Goal: Task Accomplishment & Management: Manage account settings

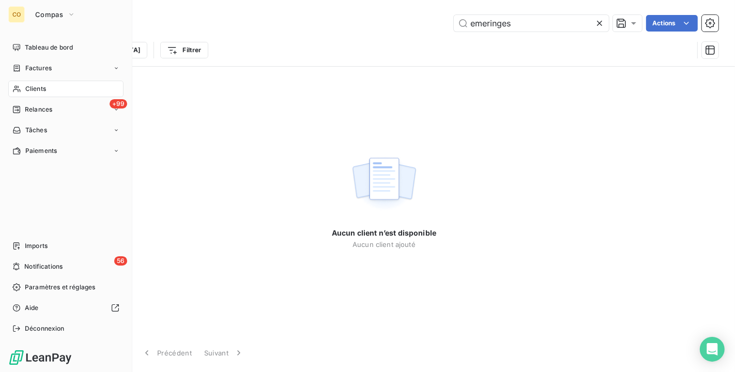
click at [27, 85] on span "Clients" at bounding box center [35, 88] width 21 height 9
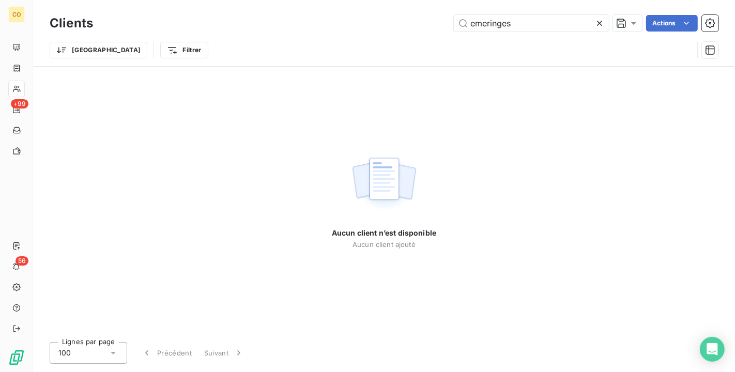
click at [601, 27] on icon at bounding box center [599, 23] width 10 height 10
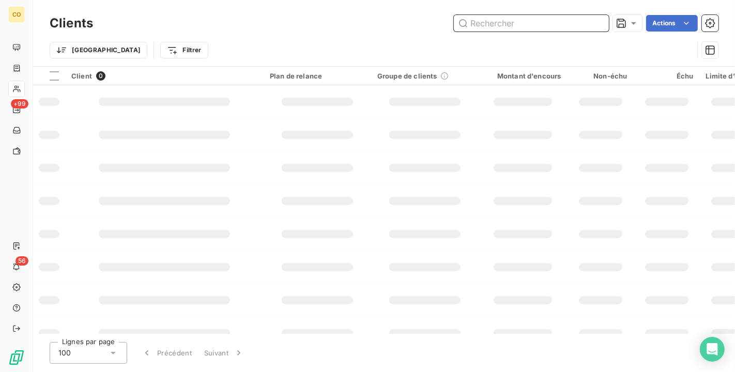
click at [514, 17] on input "text" at bounding box center [531, 23] width 155 height 17
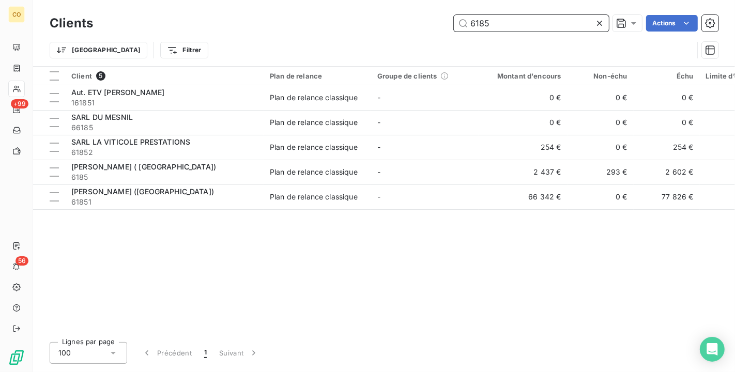
type input "6185"
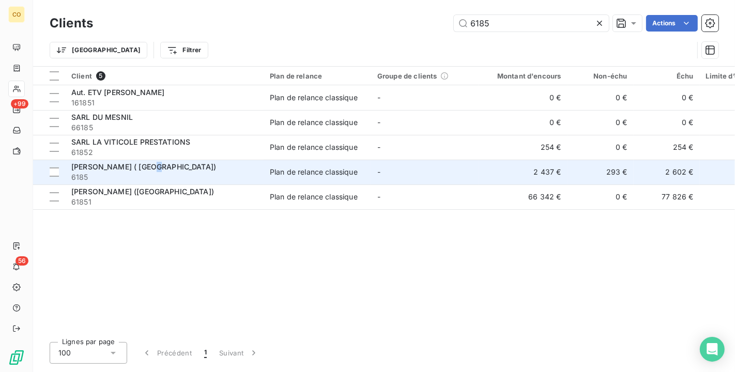
click at [161, 162] on div "[PERSON_NAME] ( [GEOGRAPHIC_DATA])" at bounding box center [164, 167] width 186 height 10
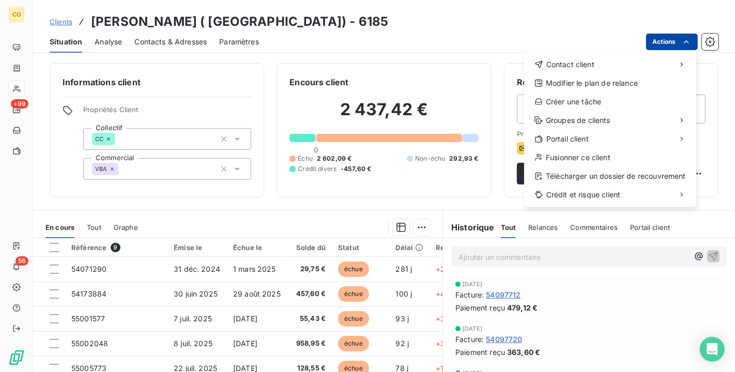
click at [668, 35] on html "CO +99 56 Clients SAS BEAUREGARD ( [GEOGRAPHIC_DATA]) - 6185 Situation Analyse …" at bounding box center [367, 186] width 735 height 372
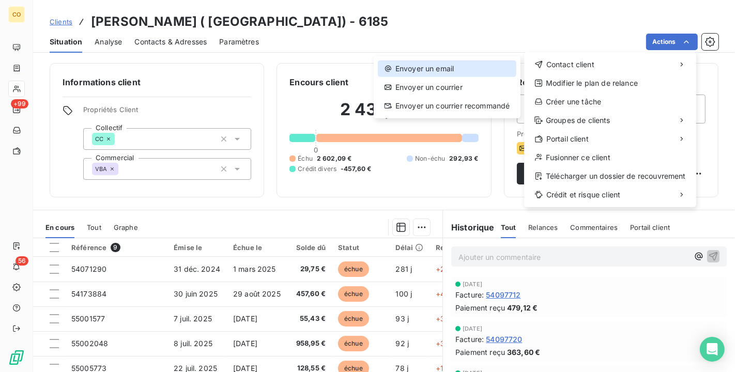
click at [483, 68] on div "Envoyer un email" at bounding box center [447, 68] width 138 height 17
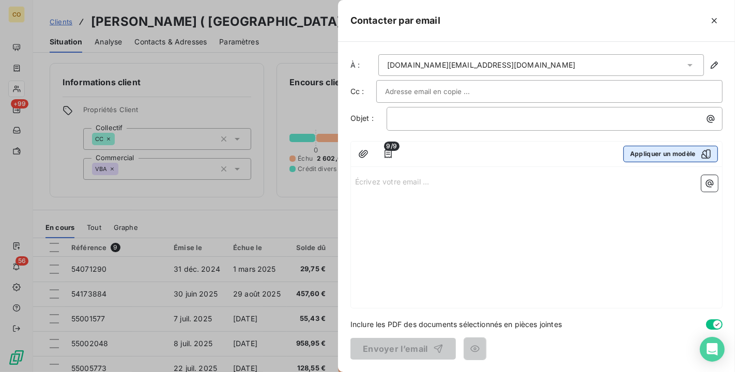
click at [658, 155] on button "Appliquer un modèle" at bounding box center [670, 154] width 95 height 17
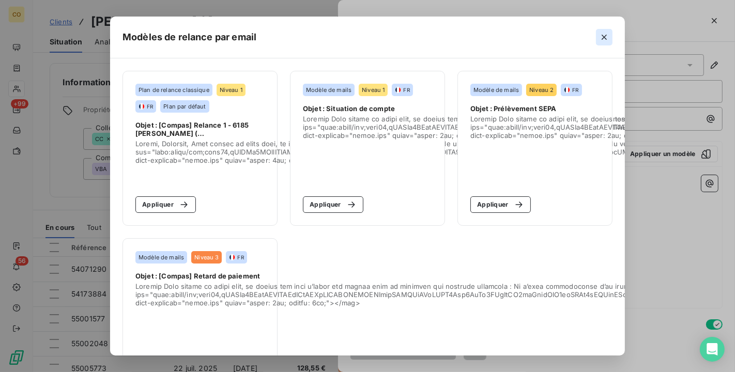
click at [605, 37] on icon "button" at bounding box center [604, 37] width 10 height 10
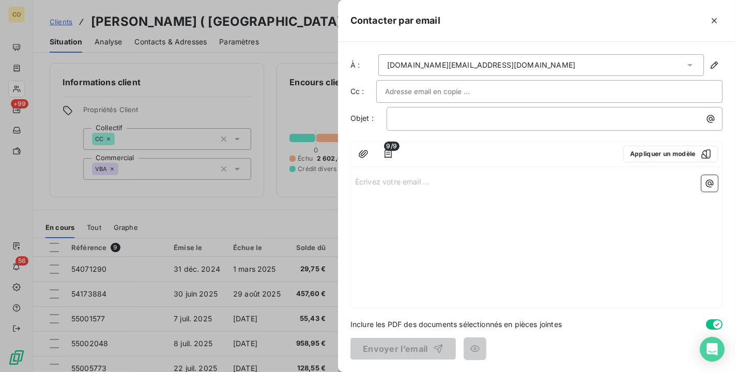
click at [13, 81] on div at bounding box center [367, 186] width 735 height 372
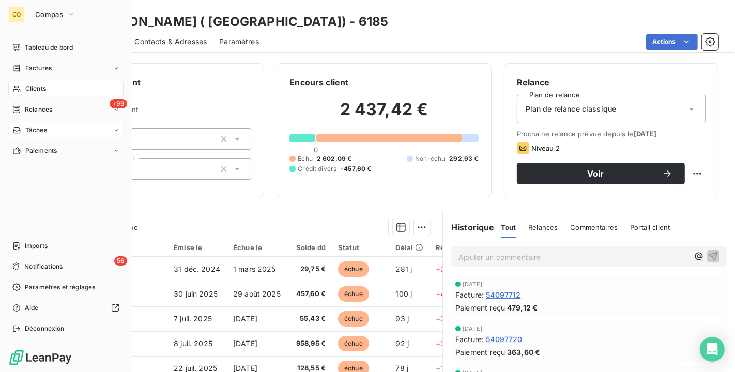
click at [43, 129] on span "Tâches" at bounding box center [36, 130] width 22 height 9
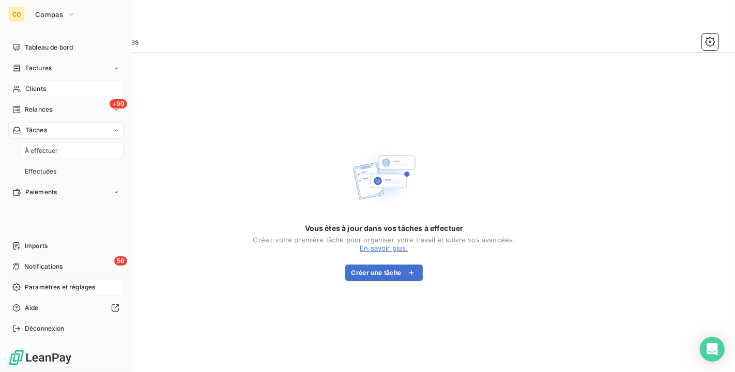
click at [74, 288] on span "Paramètres et réglages" at bounding box center [60, 287] width 70 height 9
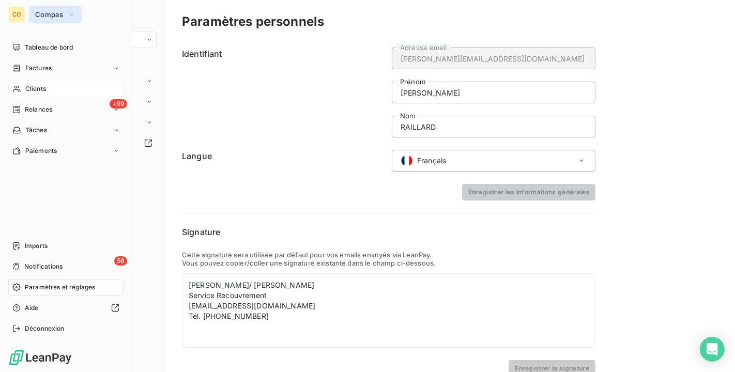
click at [49, 13] on span "Compas" at bounding box center [49, 14] width 28 height 8
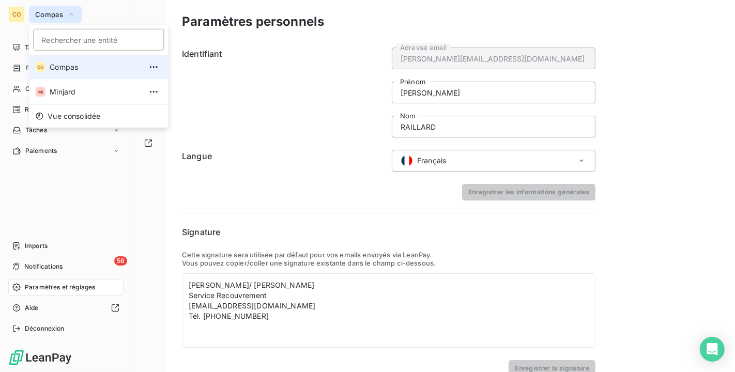
click at [49, 13] on span "Compas" at bounding box center [49, 14] width 28 height 8
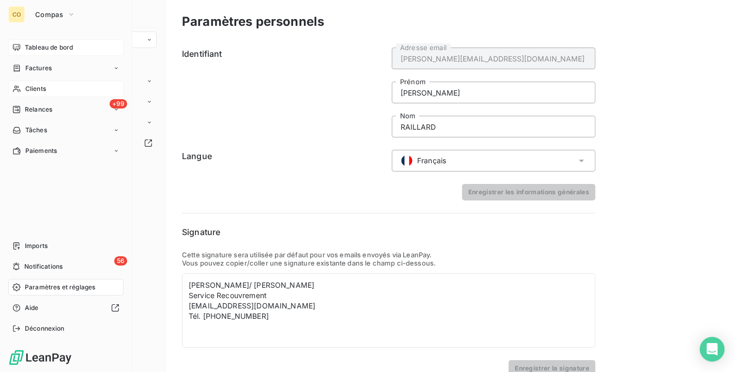
click at [43, 50] on span "Tableau de bord" at bounding box center [49, 47] width 48 height 9
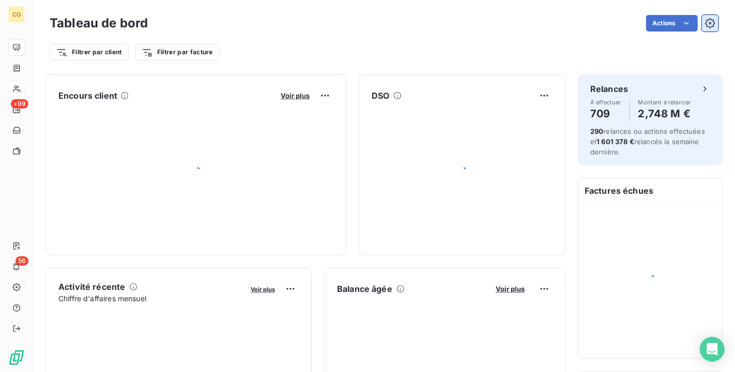
click at [714, 26] on div "Tableau de bord Actions Filtrer par client Filtrer par facture" at bounding box center [384, 34] width 702 height 68
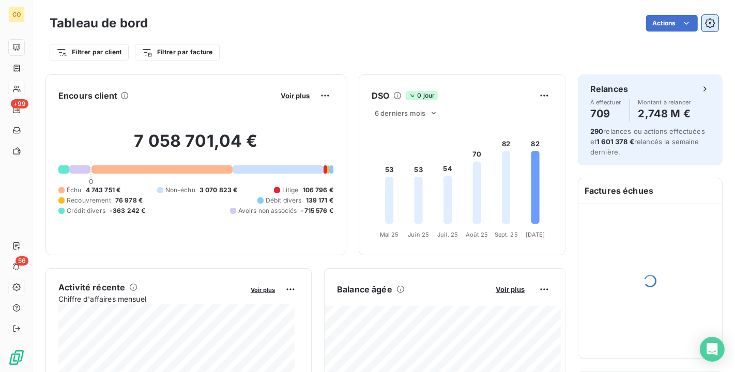
click at [707, 19] on button "button" at bounding box center [710, 23] width 17 height 17
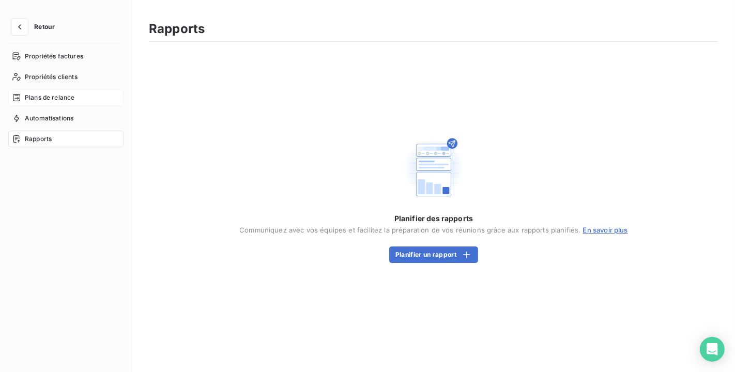
click at [75, 97] on div "Plans de relance" at bounding box center [65, 97] width 115 height 17
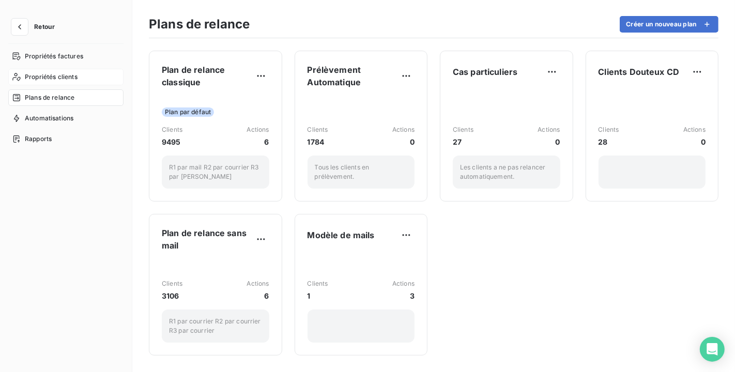
click at [73, 79] on span "Propriétés clients" at bounding box center [51, 76] width 53 height 9
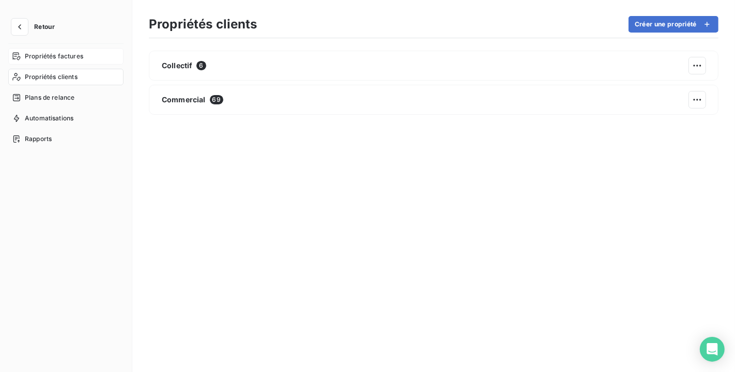
click at [70, 56] on span "Propriétés factures" at bounding box center [54, 56] width 58 height 9
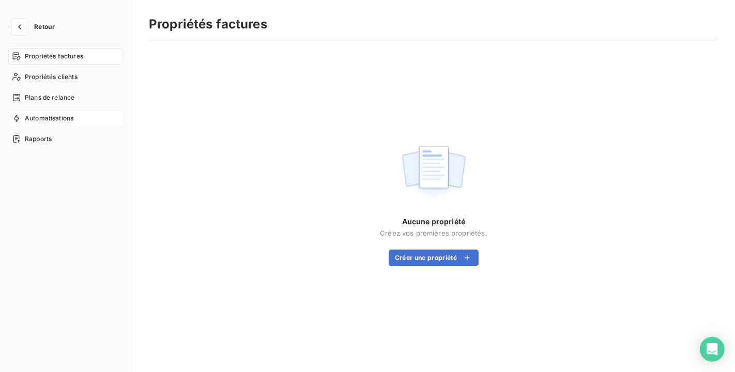
click at [54, 117] on span "Automatisations" at bounding box center [49, 118] width 49 height 9
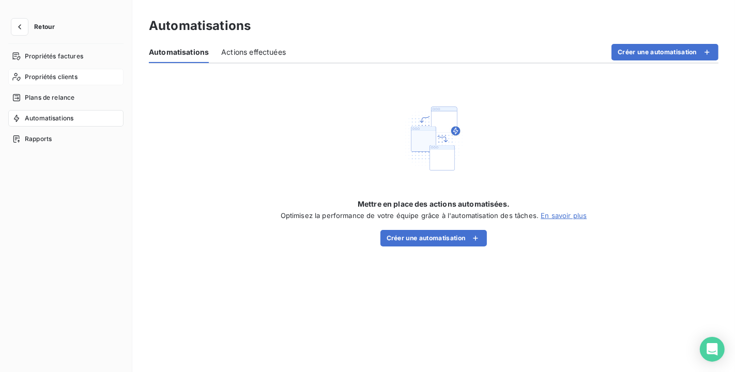
click at [51, 74] on span "Propriétés clients" at bounding box center [51, 76] width 53 height 9
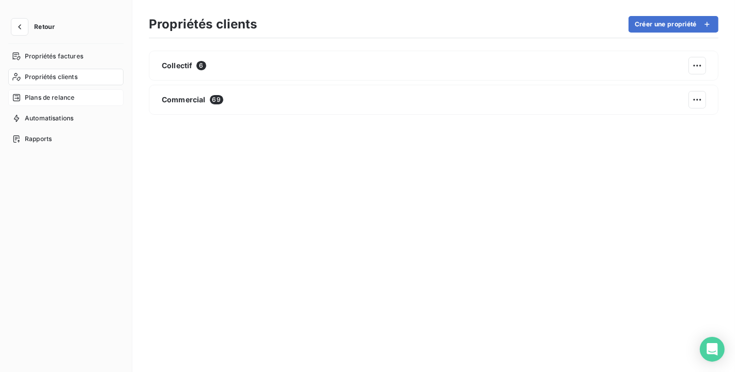
click at [55, 93] on span "Plans de relance" at bounding box center [50, 97] width 50 height 9
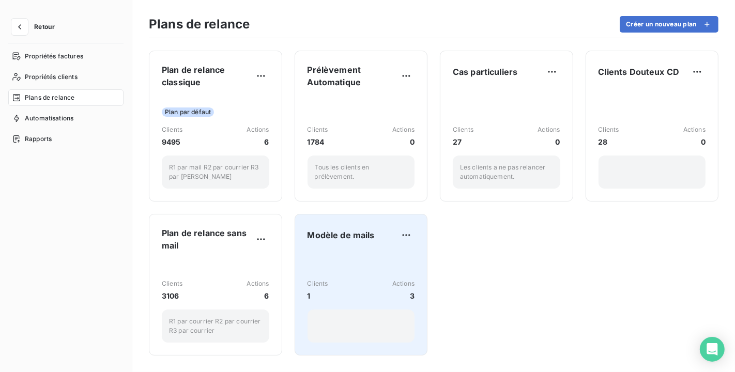
click at [368, 255] on div "Clients 1 Actions 3" at bounding box center [360, 297] width 107 height 91
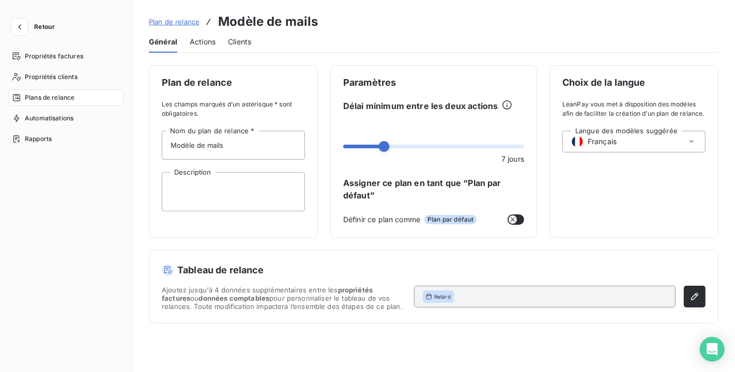
click at [513, 220] on icon "button" at bounding box center [512, 219] width 8 height 8
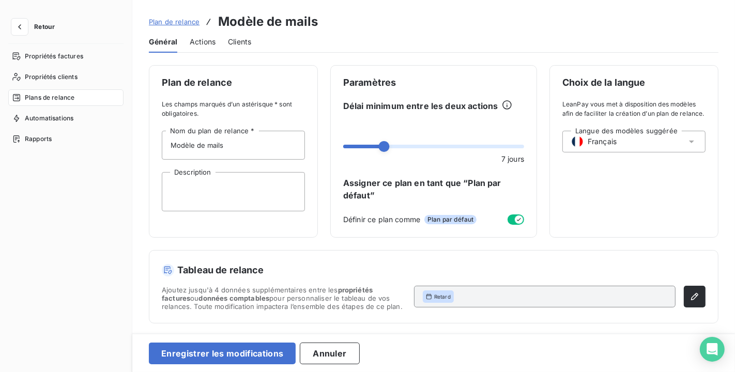
click at [520, 217] on icon "button" at bounding box center [519, 219] width 8 height 8
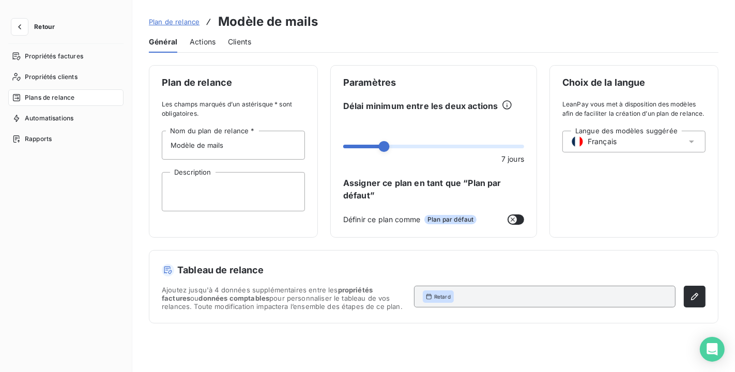
click at [208, 46] on span "Actions" at bounding box center [203, 42] width 26 height 10
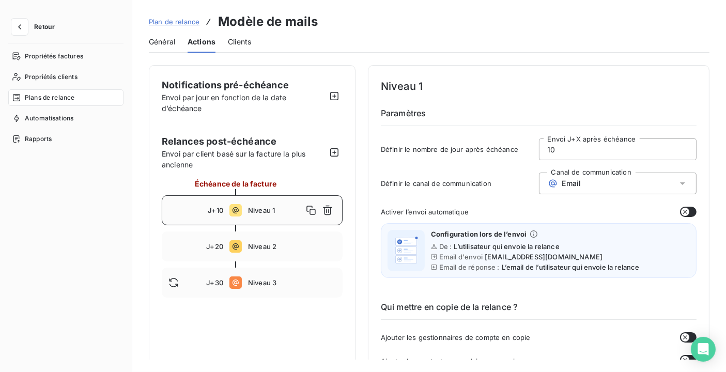
click at [249, 204] on div "Niveau 1" at bounding box center [292, 210] width 88 height 17
click at [203, 209] on div "J+10" at bounding box center [195, 210] width 55 height 8
click at [335, 150] on icon "button" at bounding box center [334, 152] width 10 height 10
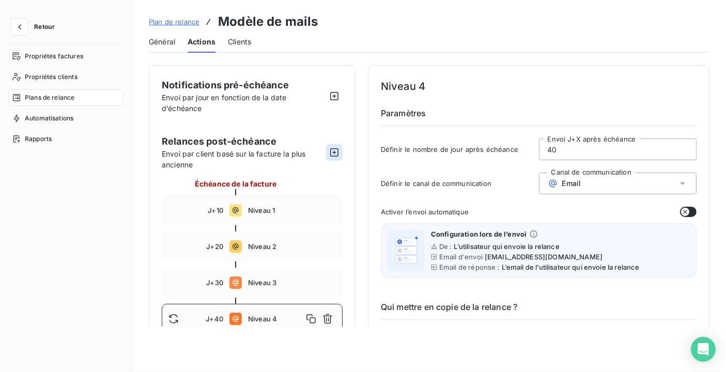
type input "40"
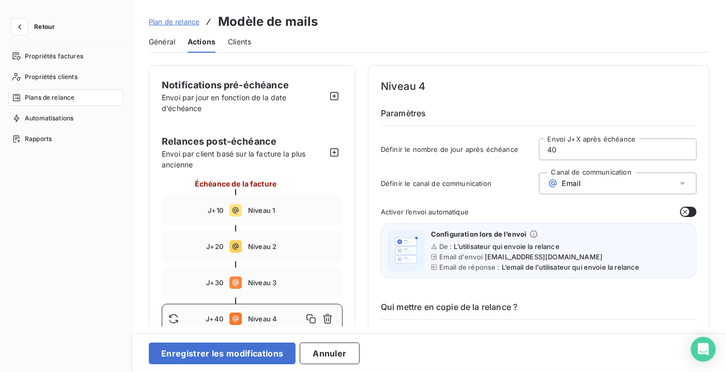
click at [171, 44] on span "Général" at bounding box center [162, 42] width 26 height 10
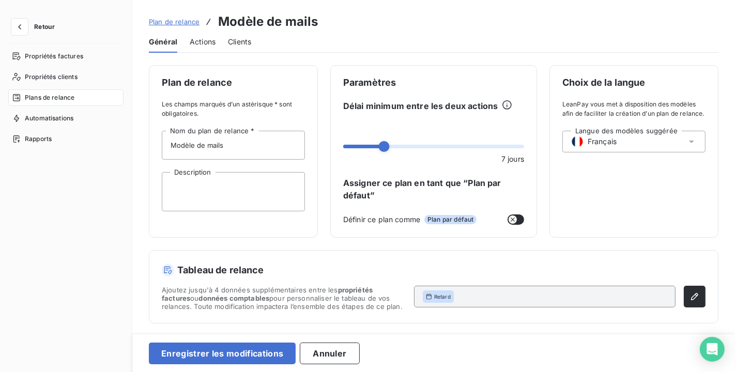
click at [254, 42] on div "Général Actions Clients" at bounding box center [433, 42] width 569 height 22
click at [249, 42] on span "Clients" at bounding box center [239, 42] width 23 height 10
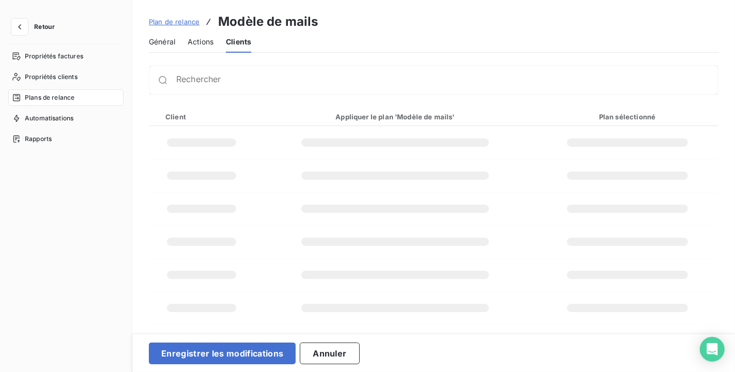
click at [164, 38] on span "Général" at bounding box center [162, 42] width 26 height 10
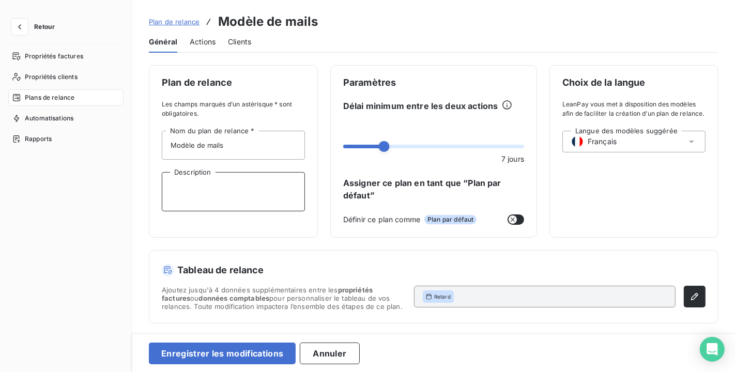
click at [190, 188] on textarea "Description" at bounding box center [233, 191] width 143 height 39
click at [207, 40] on span "Actions" at bounding box center [203, 42] width 26 height 10
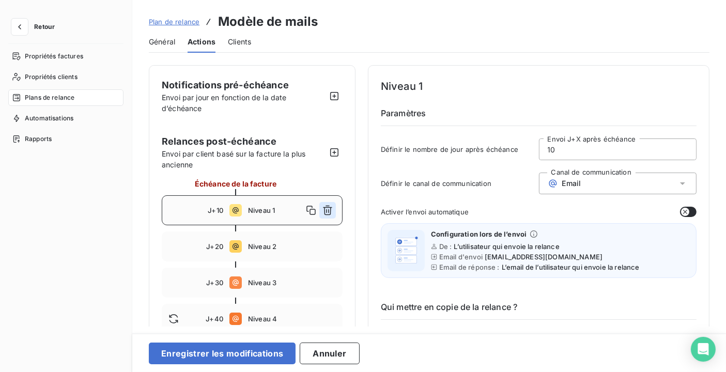
click at [326, 208] on icon "button" at bounding box center [327, 210] width 10 height 10
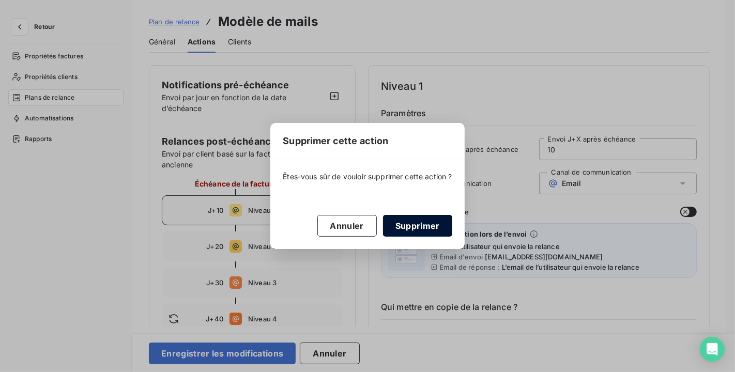
click at [400, 228] on button "Supprimer" at bounding box center [417, 226] width 69 height 22
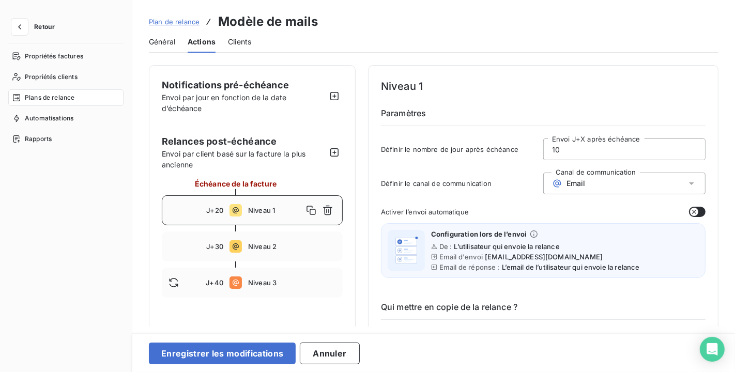
type input "20"
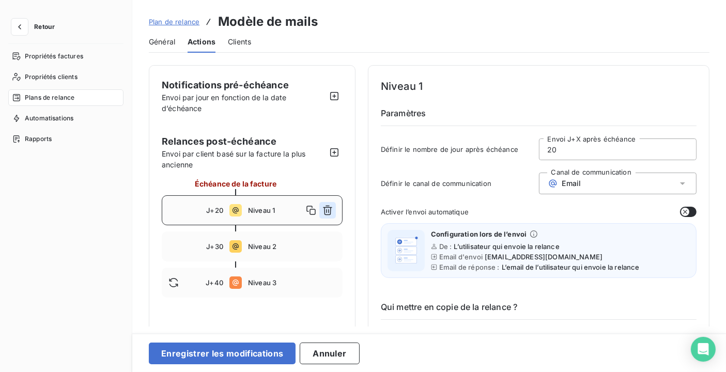
click at [333, 206] on button "button" at bounding box center [327, 210] width 17 height 17
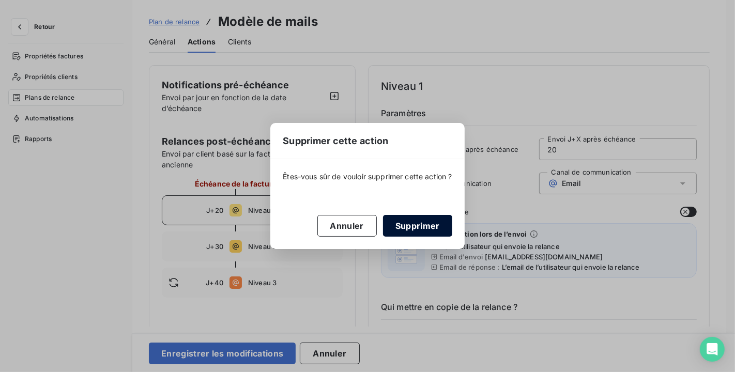
click at [399, 224] on button "Supprimer" at bounding box center [417, 226] width 69 height 22
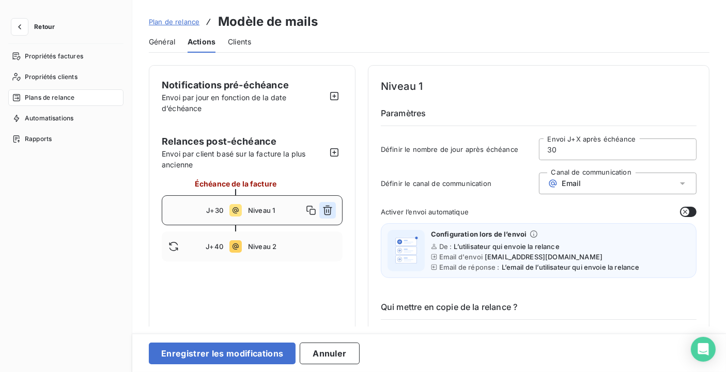
click at [331, 207] on icon "button" at bounding box center [327, 211] width 9 height 10
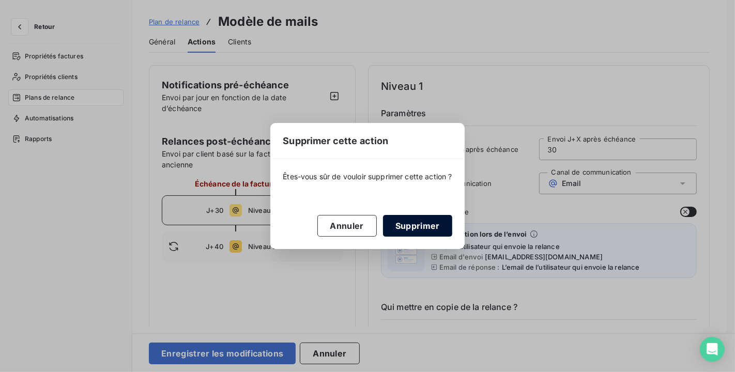
click at [424, 230] on button "Supprimer" at bounding box center [417, 226] width 69 height 22
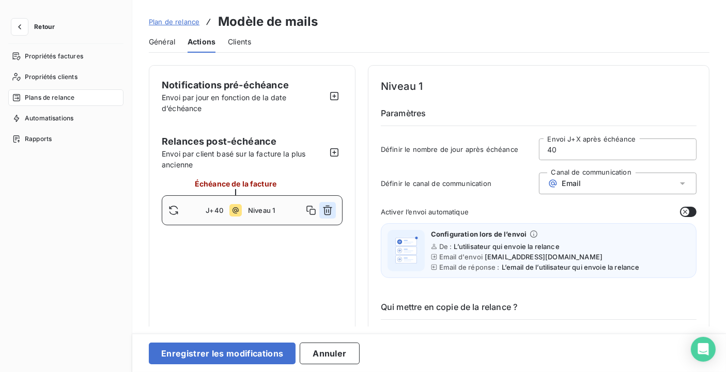
click at [331, 212] on icon "button" at bounding box center [327, 210] width 10 height 10
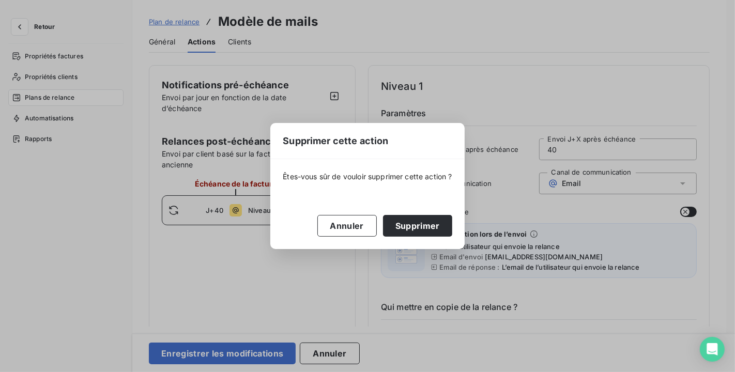
click at [420, 220] on button "Supprimer" at bounding box center [417, 226] width 69 height 22
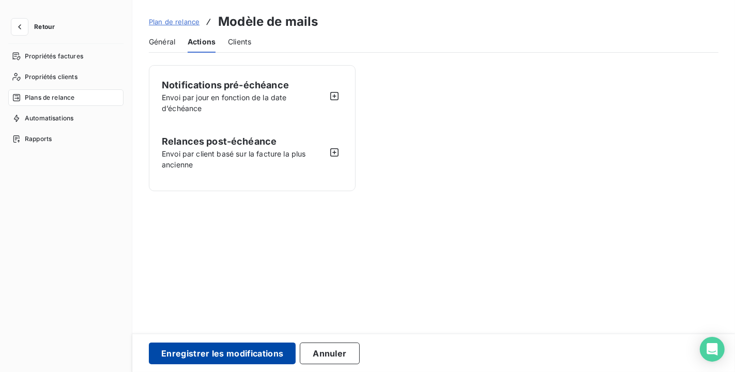
click at [251, 353] on button "Enregistrer les modifications" at bounding box center [222, 354] width 147 height 22
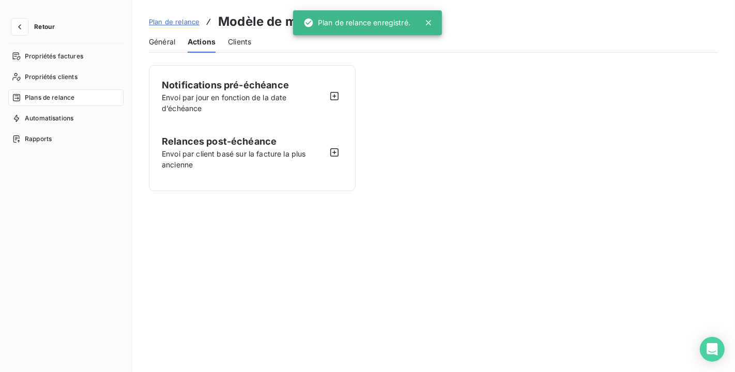
click at [234, 155] on span "Envoi par client basé sur la facture la plus ancienne" at bounding box center [244, 159] width 164 height 22
click at [333, 152] on icon "button" at bounding box center [334, 152] width 10 height 10
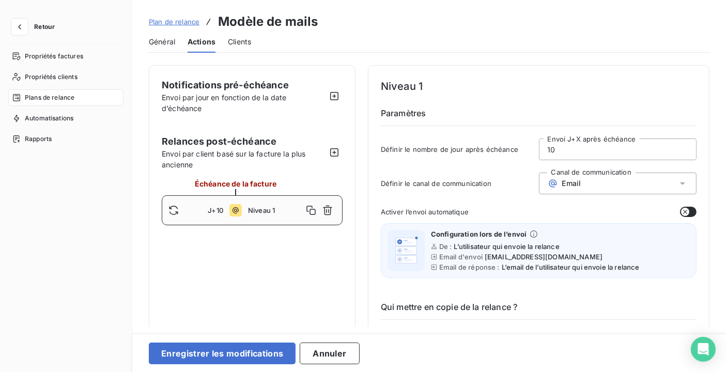
drag, startPoint x: 600, startPoint y: 156, endPoint x: 510, endPoint y: 155, distance: 89.9
click at [510, 155] on div "Définir le nombre de jour après échéance 10 Envoi J+X après échéance" at bounding box center [539, 152] width 316 height 28
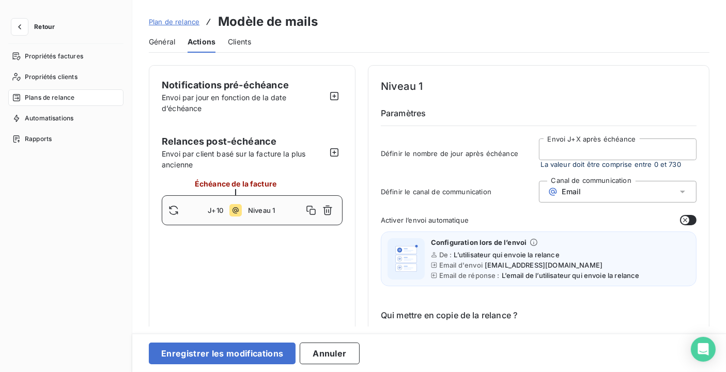
click at [603, 196] on div "Email" at bounding box center [618, 192] width 158 height 22
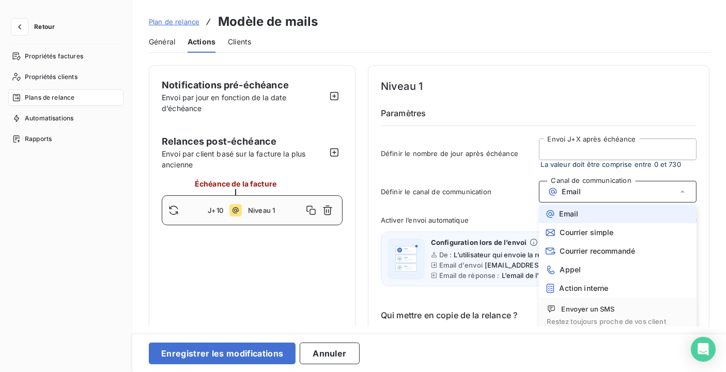
click at [603, 196] on div "Email" at bounding box center [618, 192] width 158 height 22
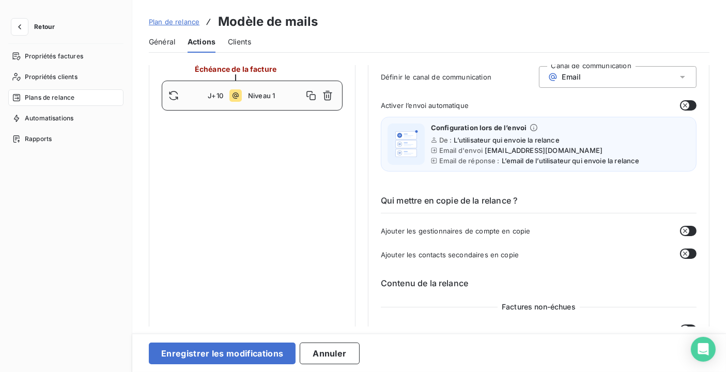
scroll to position [229, 0]
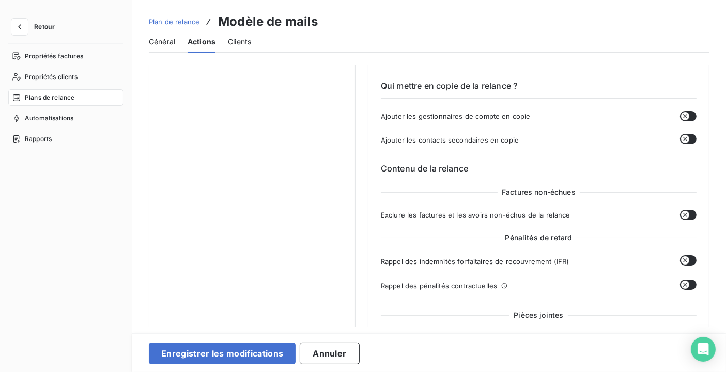
click at [682, 215] on icon "button" at bounding box center [685, 215] width 8 height 8
type input "10"
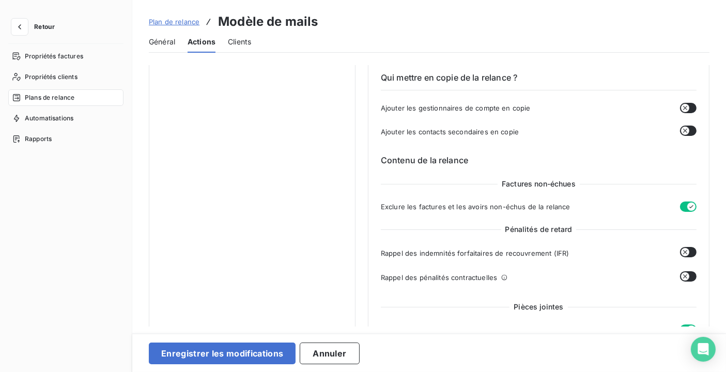
click at [680, 208] on button "button" at bounding box center [688, 207] width 17 height 10
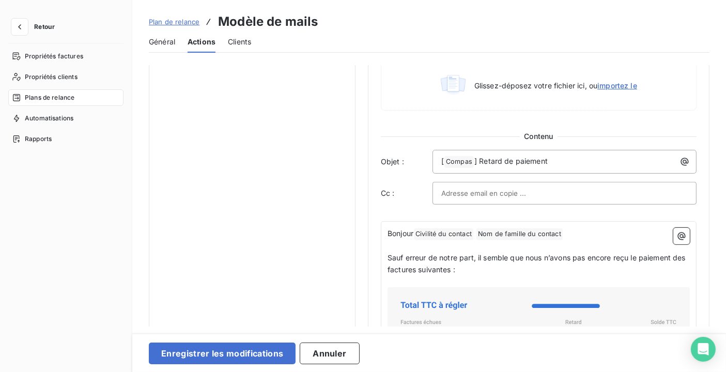
scroll to position [574, 0]
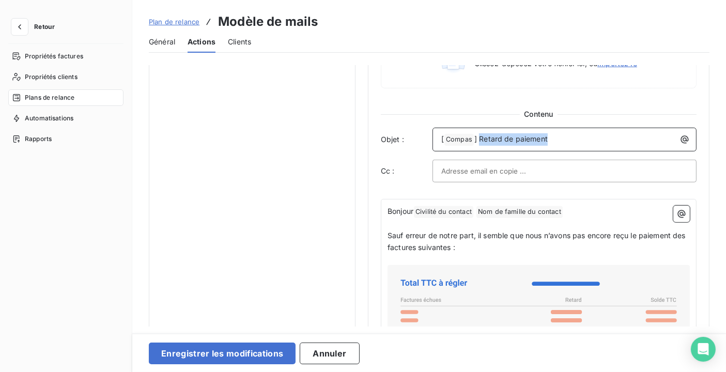
drag, startPoint x: 579, startPoint y: 135, endPoint x: 479, endPoint y: 137, distance: 99.2
click at [479, 137] on p "[ Compas ﻿ ] Retard de paiement" at bounding box center [567, 139] width 252 height 12
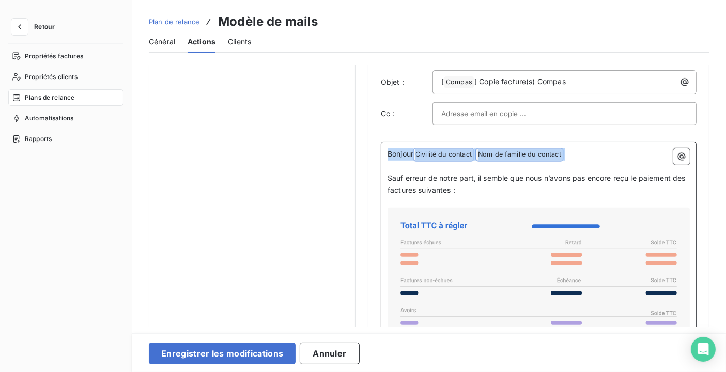
drag, startPoint x: 388, startPoint y: 153, endPoint x: 596, endPoint y: 165, distance: 208.5
click at [597, 165] on div "Bonjour Civilité du contact ﻿ Nom de famille du contact ﻿ ﻿ ﻿ Sauf erreur de no…" at bounding box center [539, 317] width 302 height 339
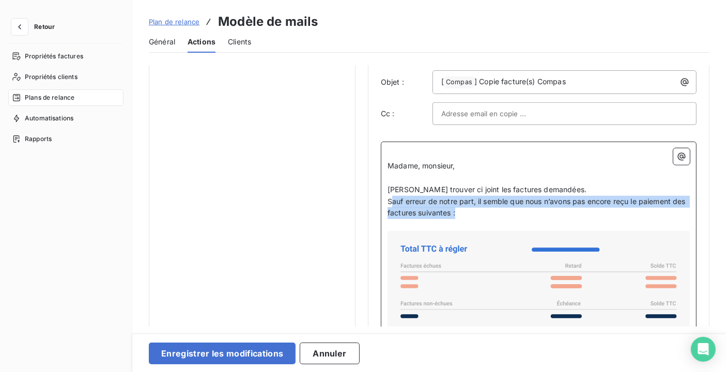
drag, startPoint x: 389, startPoint y: 199, endPoint x: 679, endPoint y: 212, distance: 290.2
click at [679, 212] on p "Sauf erreur de notre part, il semble que nous n’avons pas encore reçu le paieme…" at bounding box center [539, 208] width 302 height 24
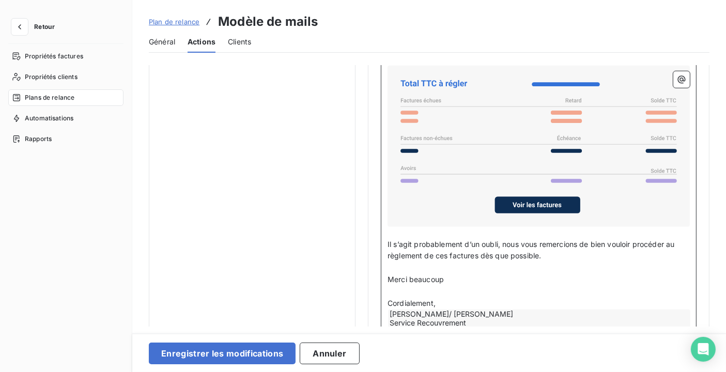
scroll to position [803, 0]
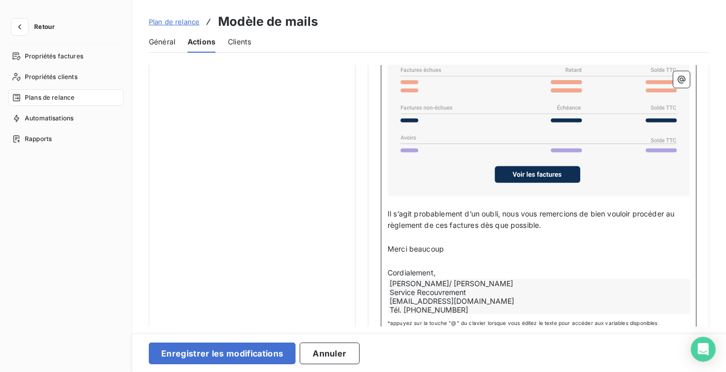
click at [388, 209] on span "Il s’agit probablement d’un oubli, nous vous remercions de bien vouloir procéde…" at bounding box center [532, 219] width 289 height 21
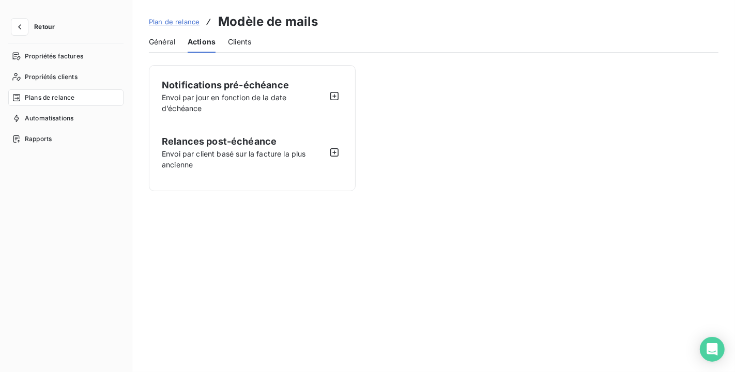
click at [457, 169] on div at bounding box center [543, 128] width 350 height 126
click at [168, 41] on span "Général" at bounding box center [162, 42] width 26 height 10
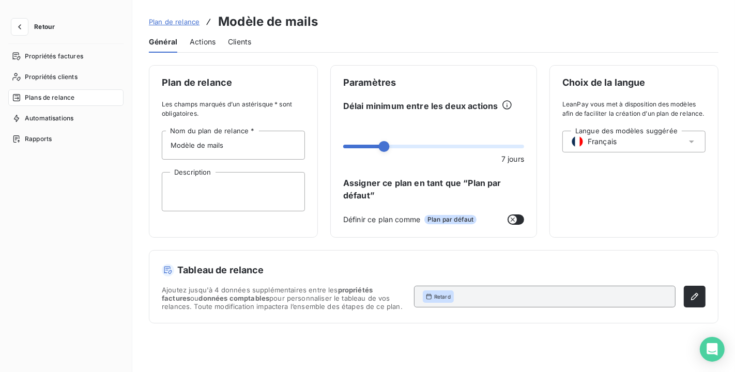
click at [208, 38] on span "Actions" at bounding box center [203, 42] width 26 height 10
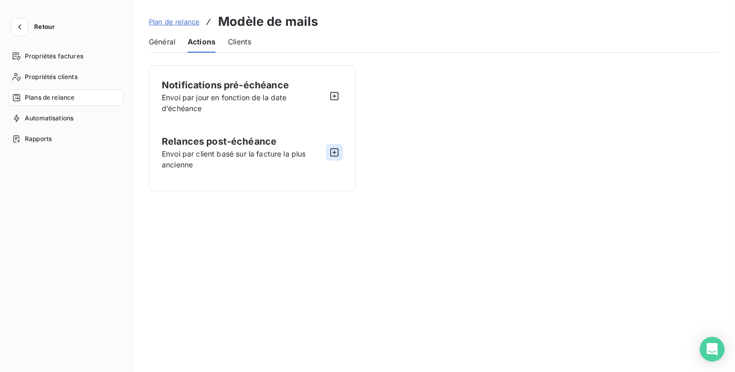
click at [335, 153] on icon "button" at bounding box center [334, 152] width 10 height 10
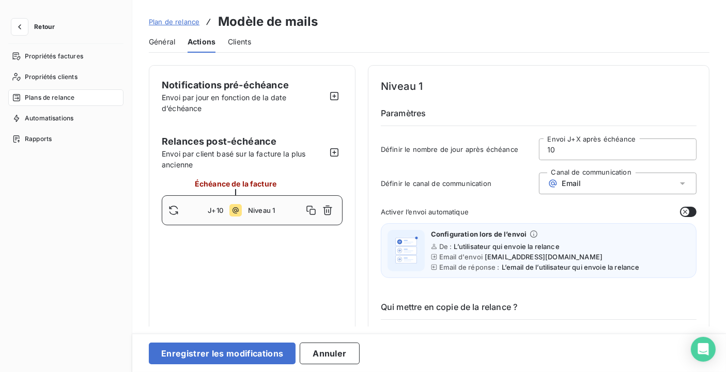
drag, startPoint x: 563, startPoint y: 148, endPoint x: 401, endPoint y: 134, distance: 161.8
click at [401, 134] on div "Niveau 1 Paramètres Définir le nombre de jour après échéance 10 Envoi J+X après…" at bounding box center [539, 122] width 316 height 88
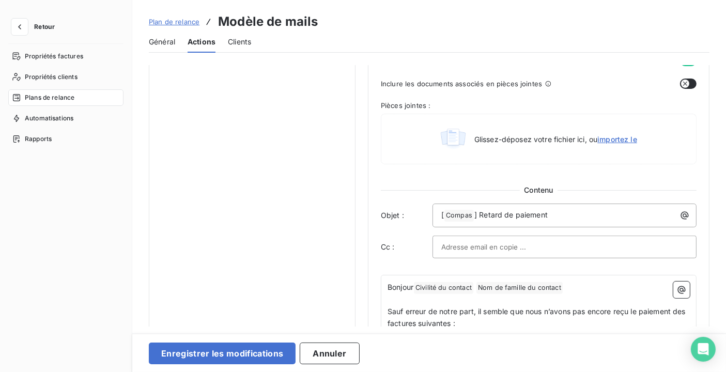
scroll to position [517, 0]
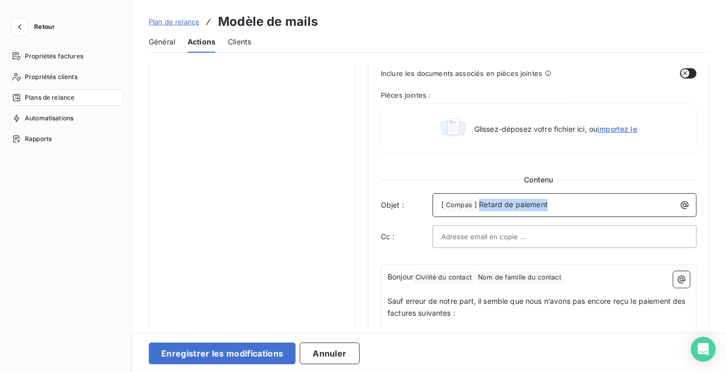
drag, startPoint x: 558, startPoint y: 202, endPoint x: 478, endPoint y: 198, distance: 79.1
click at [478, 199] on p "[ Compas ﻿ ] Retard de paiement" at bounding box center [567, 205] width 252 height 12
type input "10"
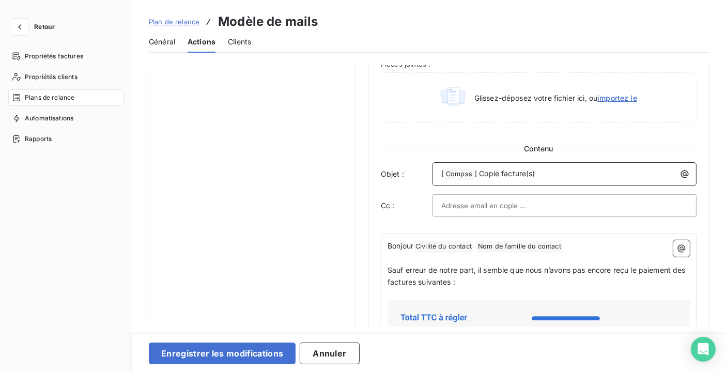
scroll to position [565, 0]
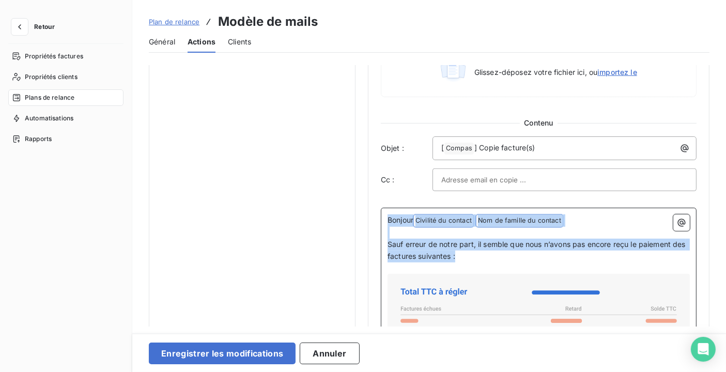
drag, startPoint x: 519, startPoint y: 255, endPoint x: 346, endPoint y: 195, distance: 183.7
click at [346, 195] on div "Notifications pré-échéance Envoi par jour en fonction de la date d’échéance Rel…" at bounding box center [429, 43] width 561 height 1086
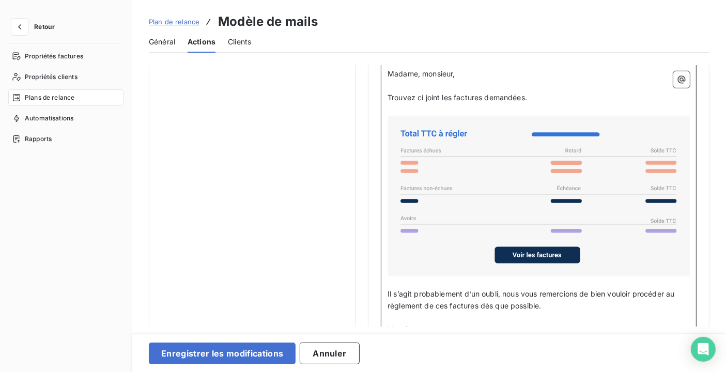
scroll to position [738, 0]
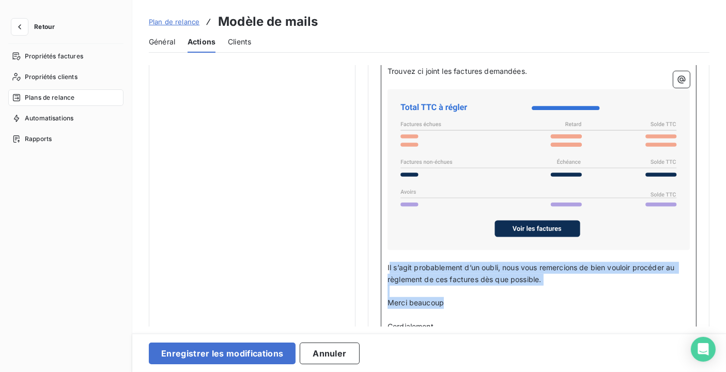
drag, startPoint x: 388, startPoint y: 261, endPoint x: 667, endPoint y: 300, distance: 281.2
click at [667, 300] on div "Madame, monsieur, ﻿ [PERSON_NAME] ci joint les factures demandées. ﻿ ﻿ ﻿ Il s’a…" at bounding box center [539, 205] width 302 height 327
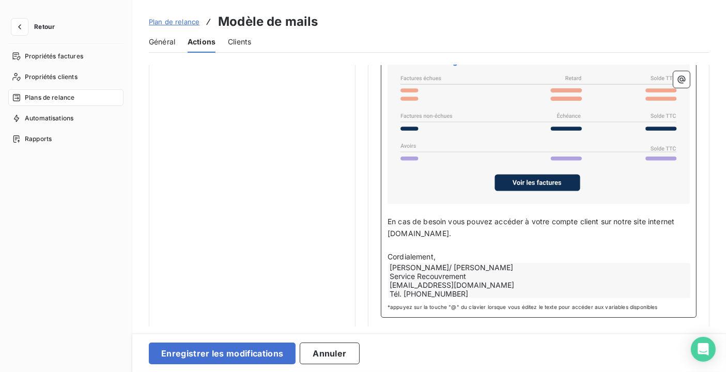
scroll to position [784, 0]
click at [422, 242] on p "﻿" at bounding box center [539, 245] width 302 height 12
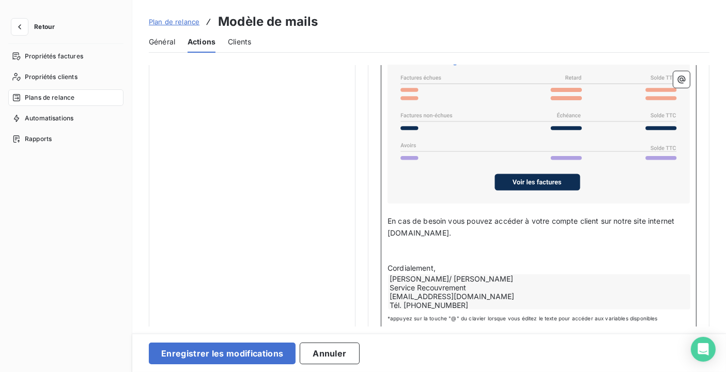
drag, startPoint x: 389, startPoint y: 217, endPoint x: 673, endPoint y: 235, distance: 284.2
click at [673, 235] on p "En cas de besoin vous pouvez accéder à votre compte client sur notre site inter…" at bounding box center [539, 227] width 302 height 24
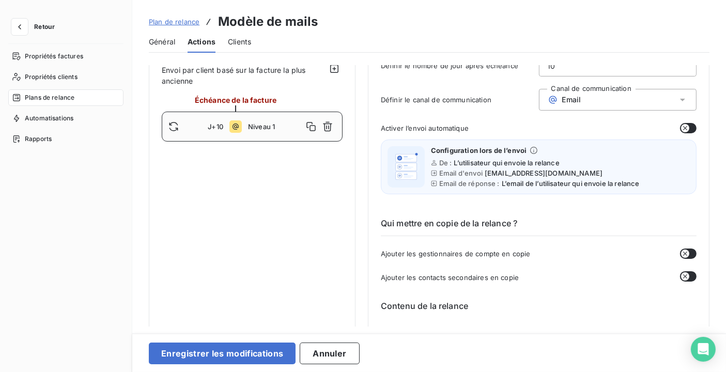
scroll to position [0, 0]
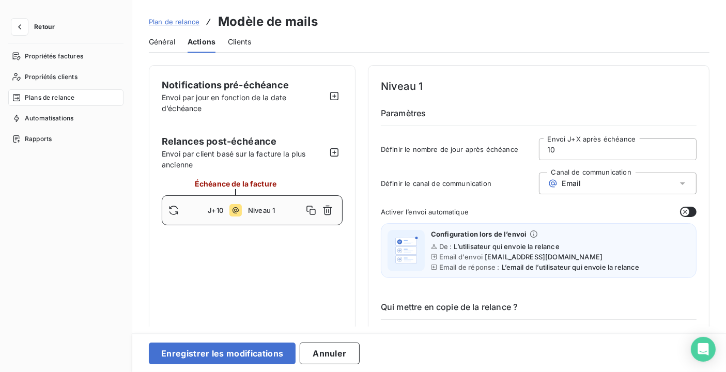
drag, startPoint x: 572, startPoint y: 149, endPoint x: 494, endPoint y: 143, distance: 77.7
click at [494, 143] on div "Définir le nombre de jour après échéance 10 Envoi J+X après échéance" at bounding box center [539, 152] width 316 height 28
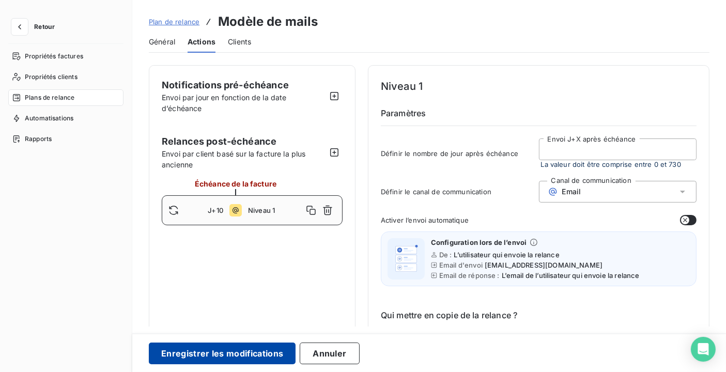
click at [259, 350] on button "Enregistrer les modifications" at bounding box center [222, 354] width 147 height 22
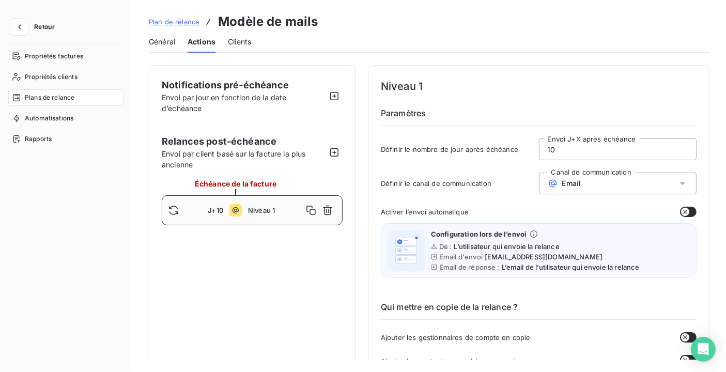
click at [411, 82] on h4 "Niveau 1" at bounding box center [539, 86] width 316 height 17
drag, startPoint x: 411, startPoint y: 82, endPoint x: 434, endPoint y: 82, distance: 23.3
click at [434, 82] on h4 "Niveau 1" at bounding box center [539, 86] width 316 height 17
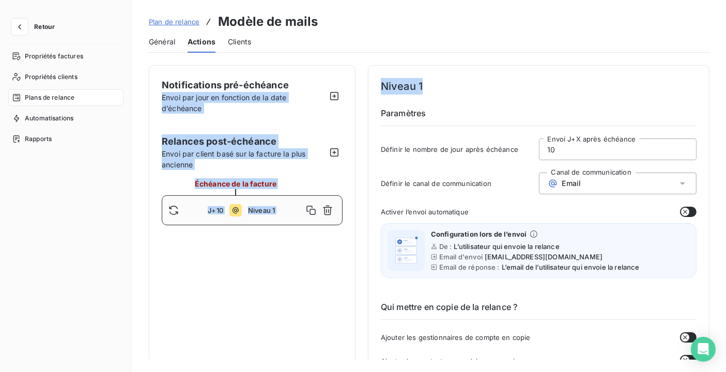
drag, startPoint x: 434, startPoint y: 82, endPoint x: 308, endPoint y: 69, distance: 126.7
drag, startPoint x: 308, startPoint y: 69, endPoint x: 538, endPoint y: 79, distance: 230.2
click at [538, 79] on h4 "Niveau 1" at bounding box center [539, 86] width 316 height 17
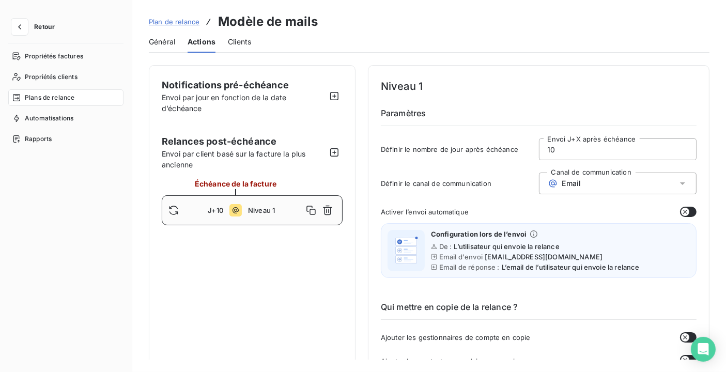
drag, startPoint x: 564, startPoint y: 147, endPoint x: 514, endPoint y: 143, distance: 50.3
click at [514, 143] on div "Définir le nombre de jour après échéance 10 Envoi J+X après échéance" at bounding box center [539, 152] width 316 height 28
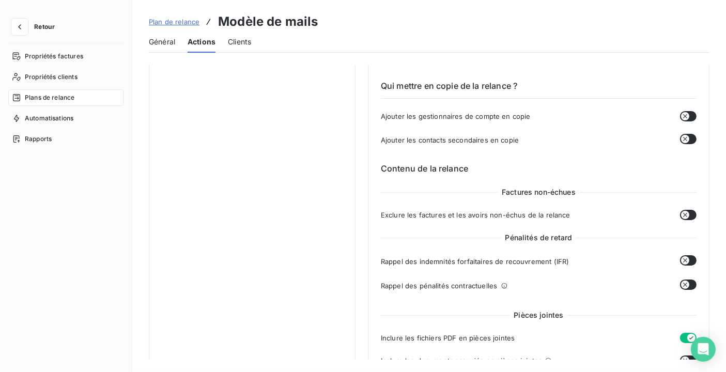
scroll to position [80, 0]
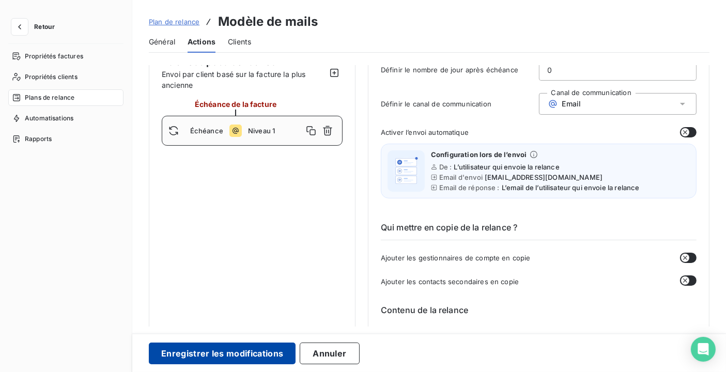
type input "0"
click at [259, 352] on button "Enregistrer les modifications" at bounding box center [222, 354] width 147 height 22
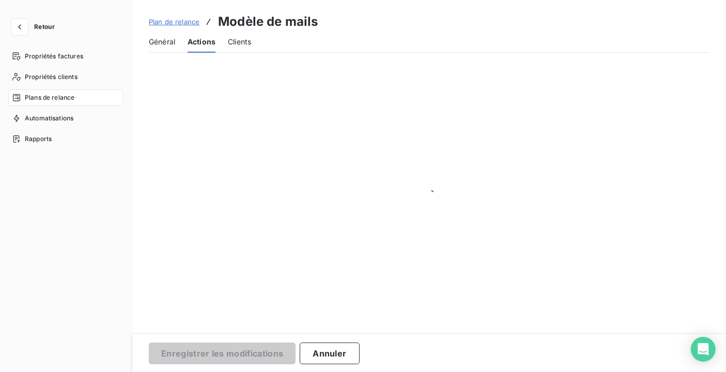
scroll to position [0, 0]
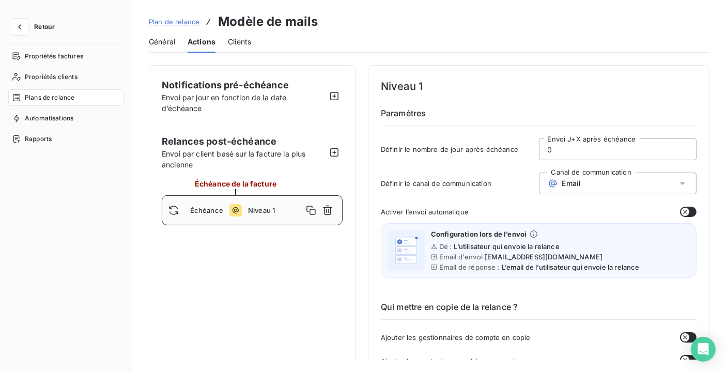
click at [265, 212] on span "Niveau 1" at bounding box center [275, 210] width 55 height 8
click at [263, 209] on span "Niveau 1" at bounding box center [275, 210] width 55 height 8
drag, startPoint x: 263, startPoint y: 209, endPoint x: 235, endPoint y: 208, distance: 28.4
click at [235, 208] on icon at bounding box center [235, 210] width 12 height 12
click at [259, 209] on span "Niveau 1" at bounding box center [275, 210] width 55 height 8
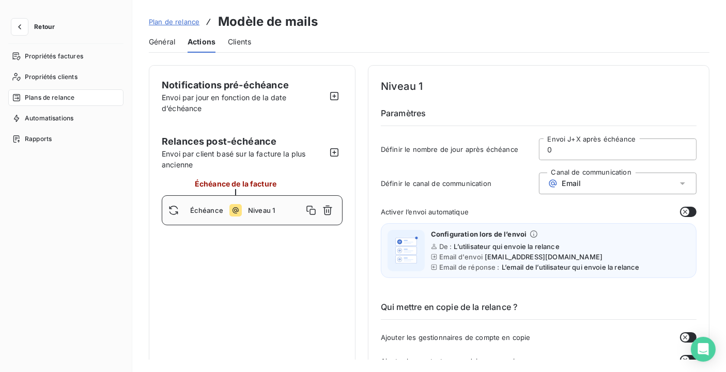
click at [172, 37] on span "Général" at bounding box center [162, 42] width 26 height 10
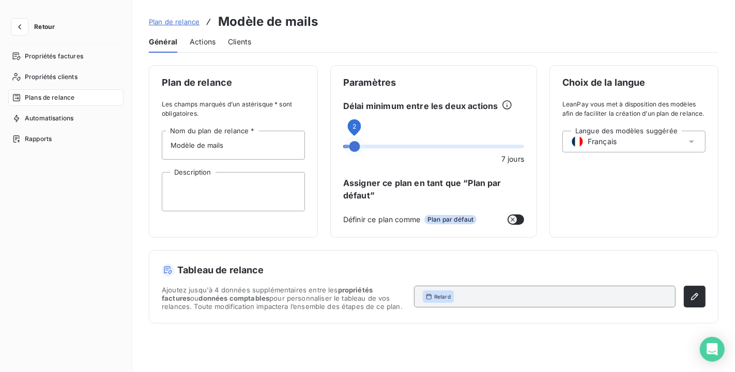
click at [349, 147] on span at bounding box center [354, 146] width 11 height 11
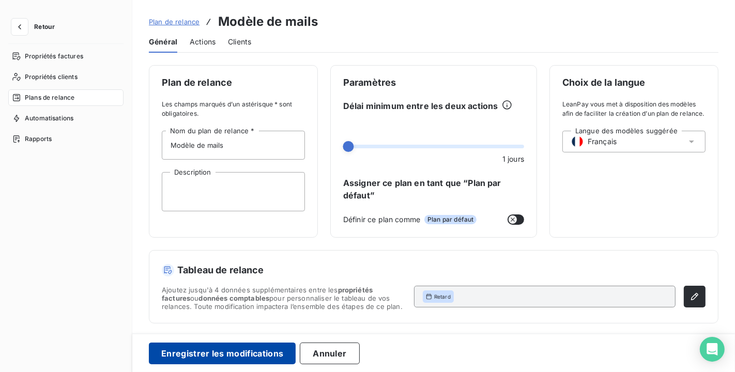
click at [216, 346] on button "Enregistrer les modifications" at bounding box center [222, 354] width 147 height 22
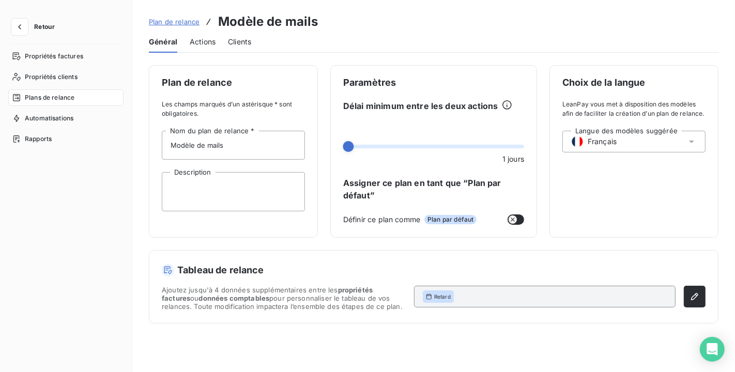
click at [44, 28] on span "Retour" at bounding box center [44, 27] width 21 height 6
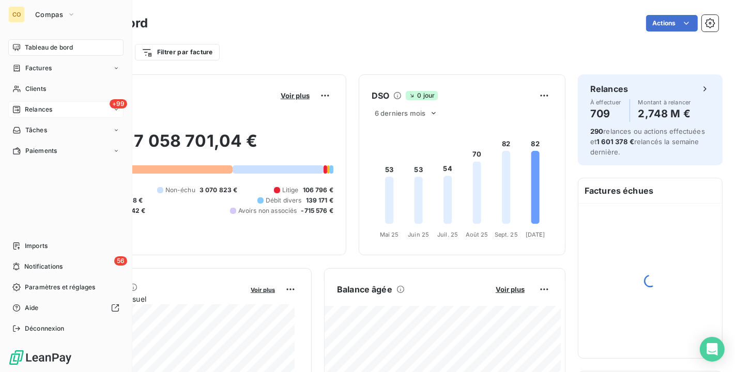
click at [43, 113] on span "Relances" at bounding box center [38, 109] width 27 height 9
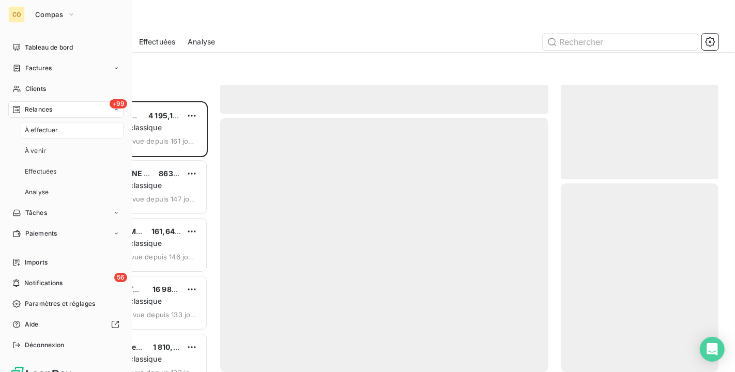
scroll to position [262, 149]
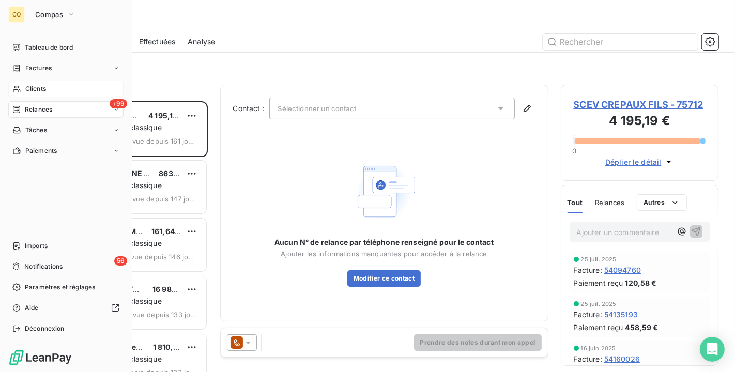
click at [36, 85] on span "Clients" at bounding box center [35, 88] width 21 height 9
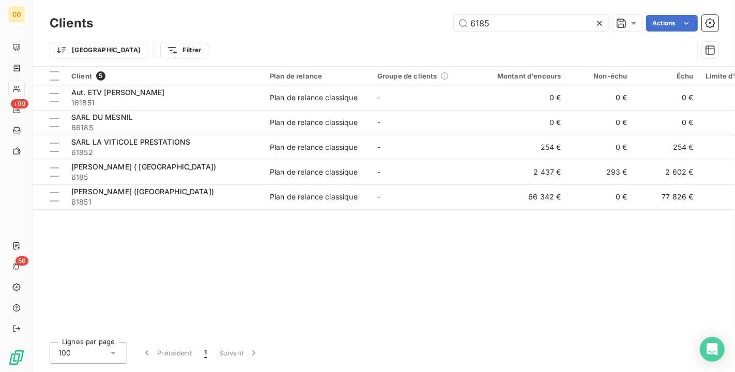
drag, startPoint x: 504, startPoint y: 25, endPoint x: 317, endPoint y: -2, distance: 188.4
click at [317, 0] on html "CO +99 56 Clients 6185 Actions Trier Filtrer Client 5 Plan de relance Groupe de…" at bounding box center [367, 186] width 735 height 372
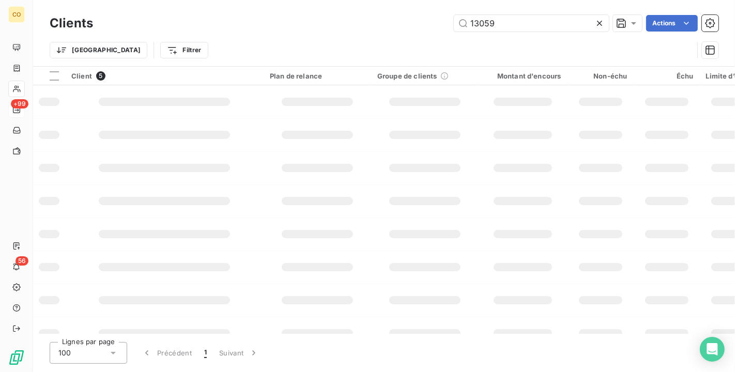
type input "13059"
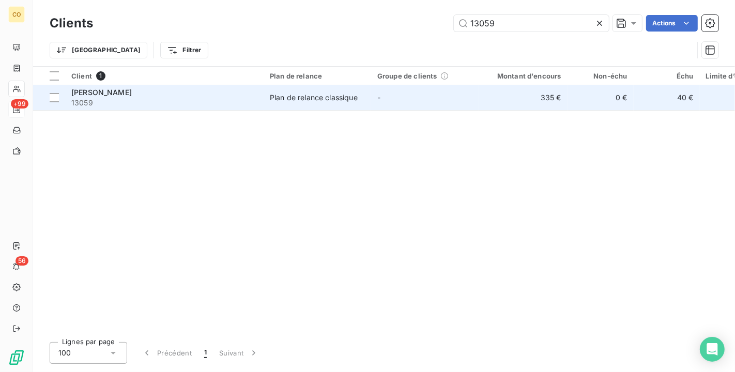
click at [269, 98] on td "Plan de relance classique" at bounding box center [317, 97] width 107 height 25
